Goal: Find specific page/section: Find specific page/section

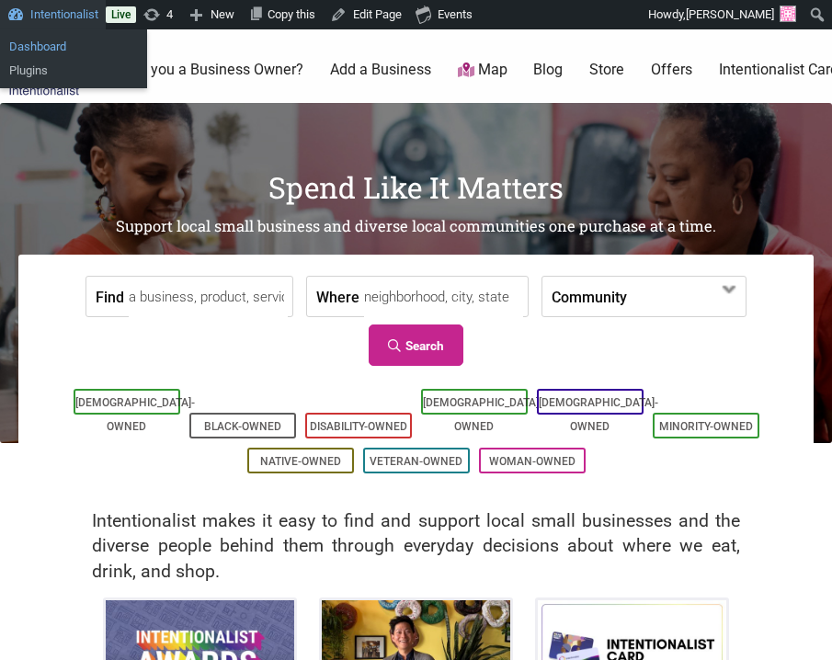
click at [71, 51] on link "Dashboard" at bounding box center [73, 47] width 147 height 24
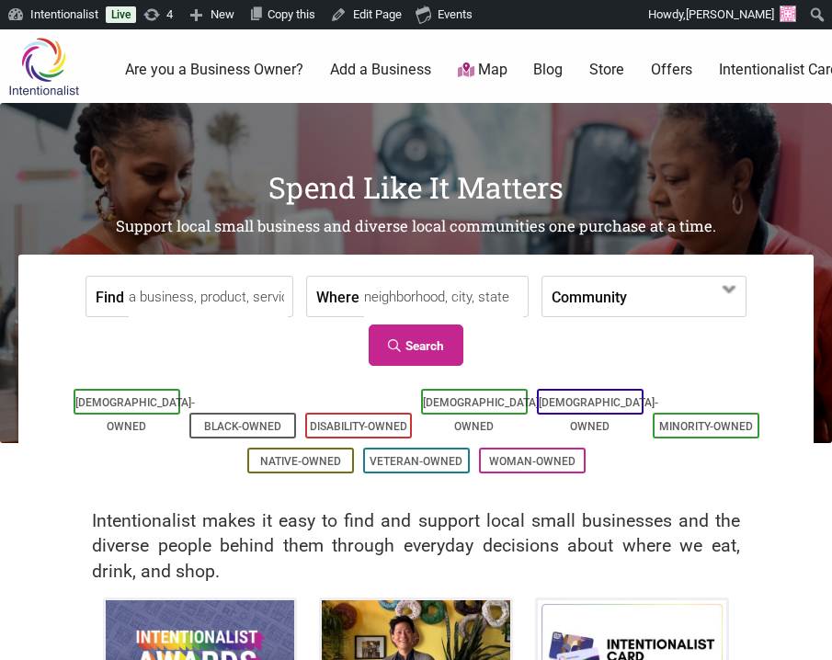
click at [193, 301] on input "Find" at bounding box center [208, 297] width 159 height 41
type input "k"
click at [220, 310] on input "Find" at bounding box center [208, 297] width 159 height 41
type input "b's bagels"
